Goal: Information Seeking & Learning: Learn about a topic

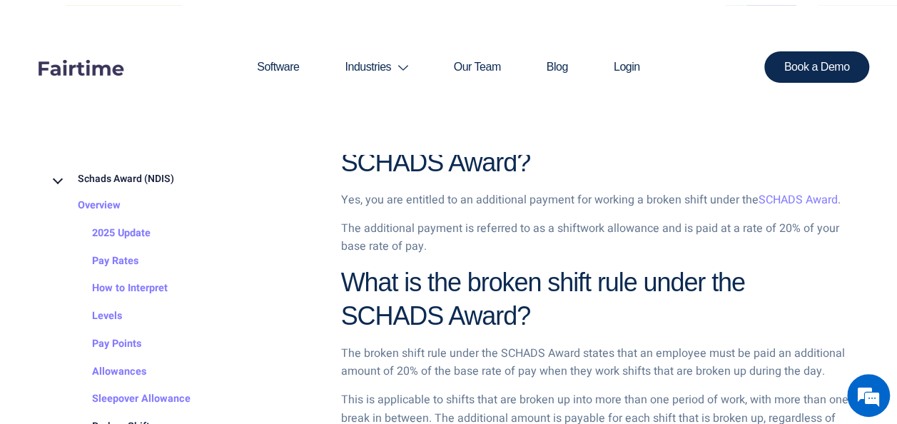
scroll to position [584, 0]
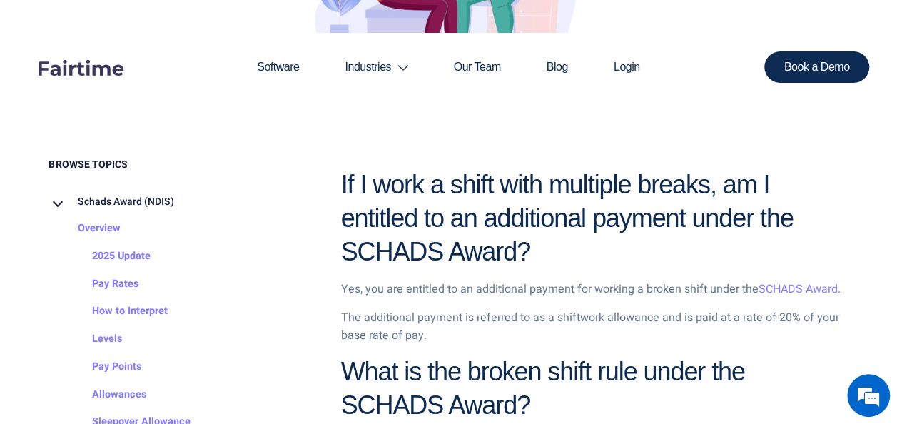
click at [801, 291] on link "SCHADS Award" at bounding box center [798, 289] width 79 height 17
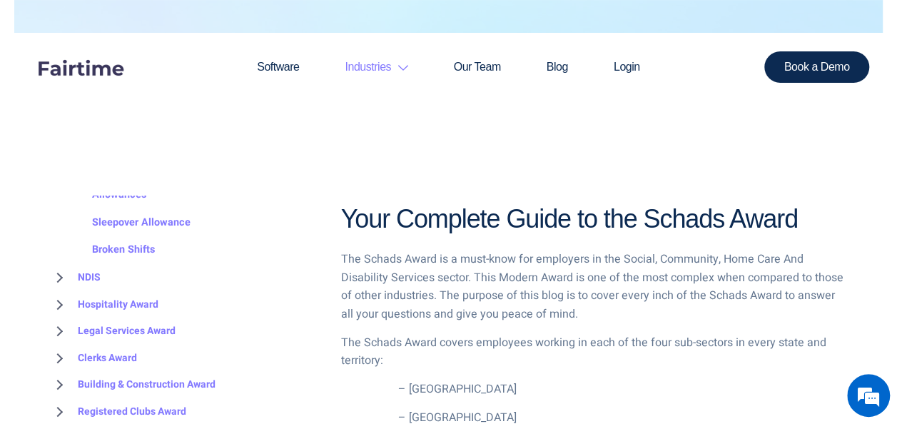
scroll to position [214, 0]
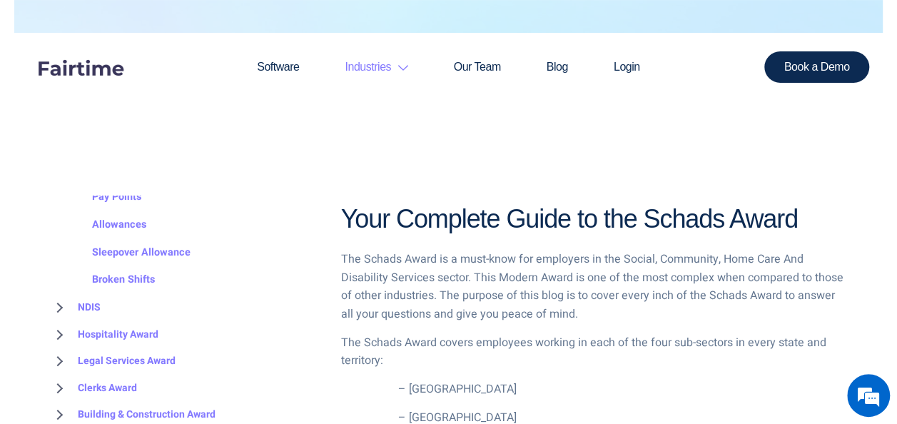
click at [134, 283] on link "Broken Shifts" at bounding box center [109, 280] width 91 height 28
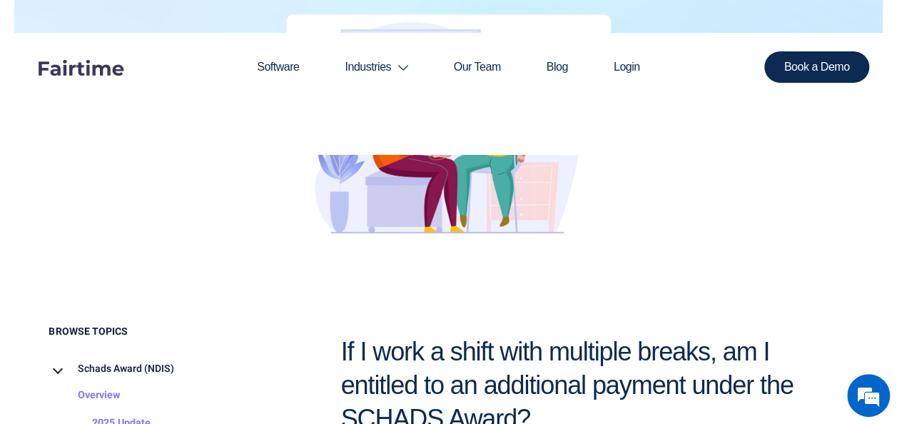
scroll to position [571, 0]
